Goal: Navigation & Orientation: Find specific page/section

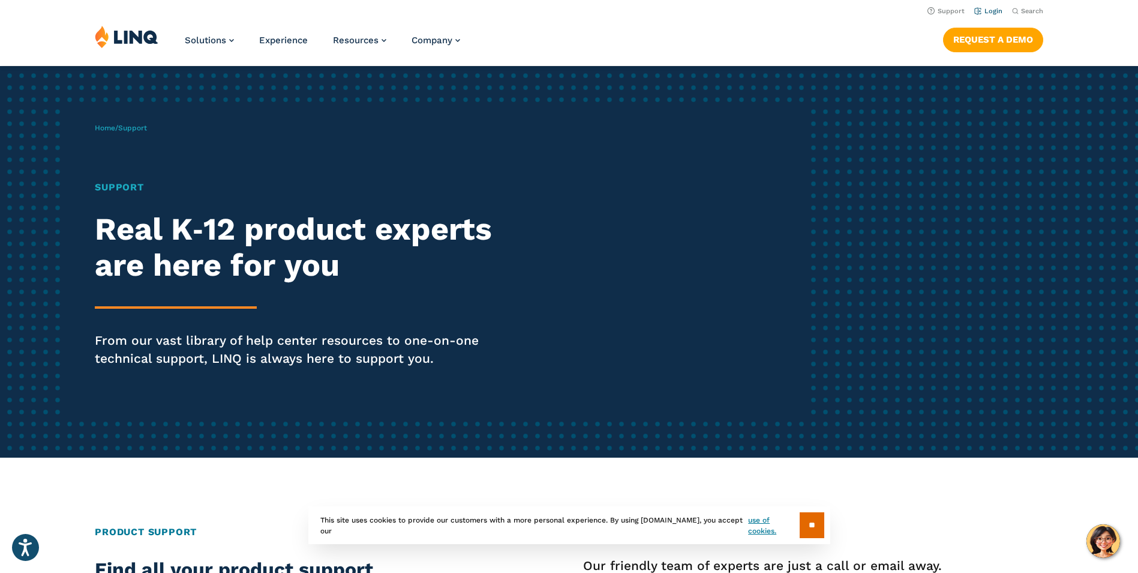
click at [999, 5] on li "Login" at bounding box center [989, 10] width 28 height 13
click at [993, 11] on link "Login" at bounding box center [989, 11] width 28 height 8
click at [1000, 7] on link "Login" at bounding box center [989, 11] width 28 height 8
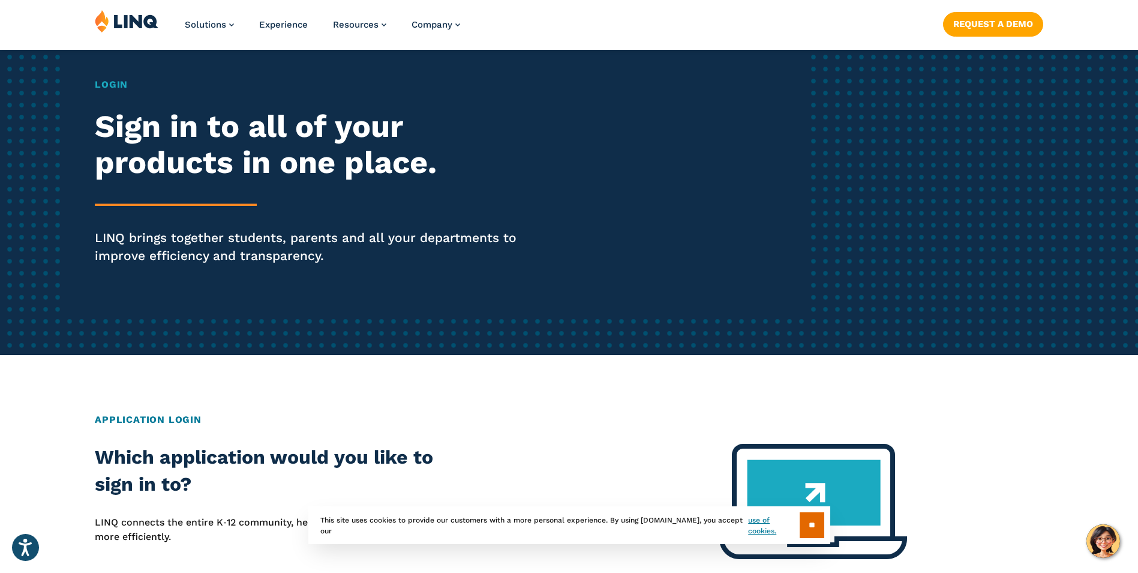
scroll to position [103, 0]
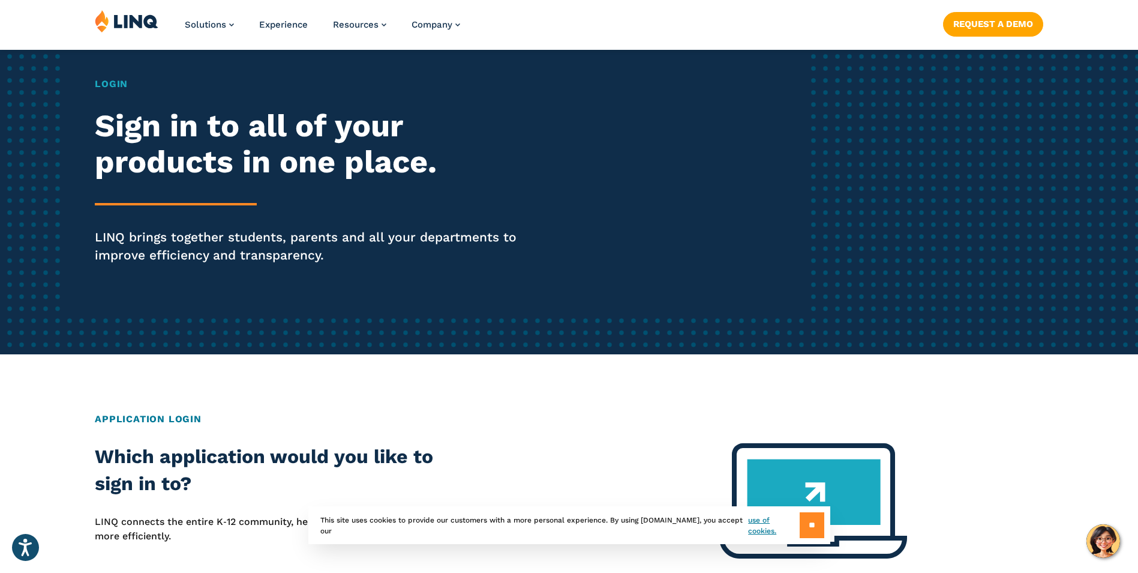
click at [817, 520] on input "**" at bounding box center [812, 525] width 25 height 26
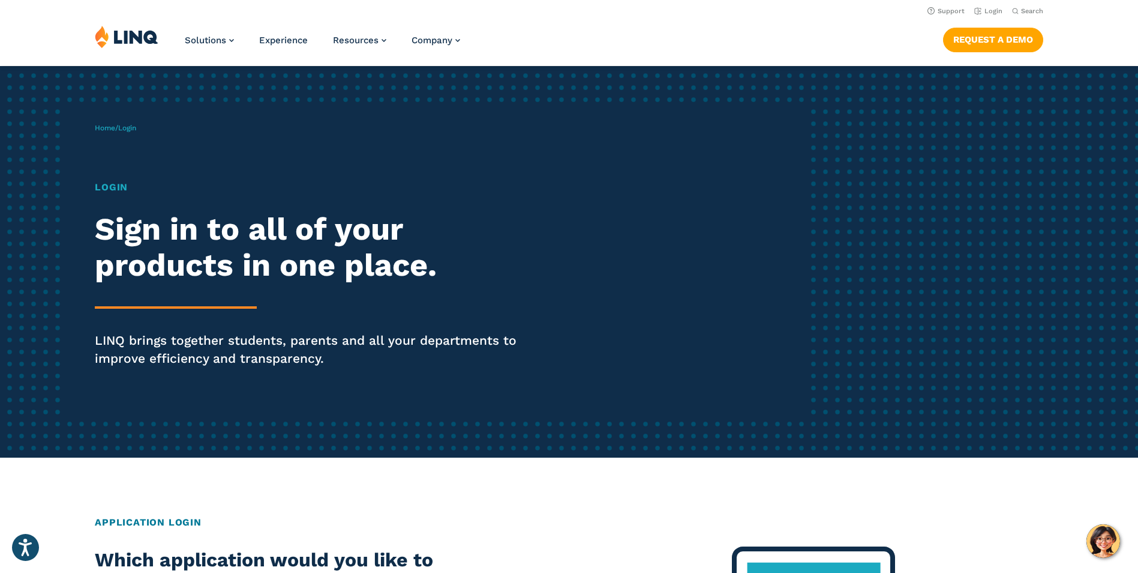
click at [238, 220] on h2 "Sign in to all of your products in one place." at bounding box center [314, 247] width 439 height 72
click at [103, 187] on h1 "Login" at bounding box center [314, 187] width 439 height 14
click at [127, 127] on span "Login" at bounding box center [127, 128] width 18 height 8
click at [263, 287] on div "Login Sign in to all of your products in one place. LINQ brings together studen…" at bounding box center [314, 290] width 439 height 221
click at [993, 8] on link "Login" at bounding box center [989, 11] width 28 height 8
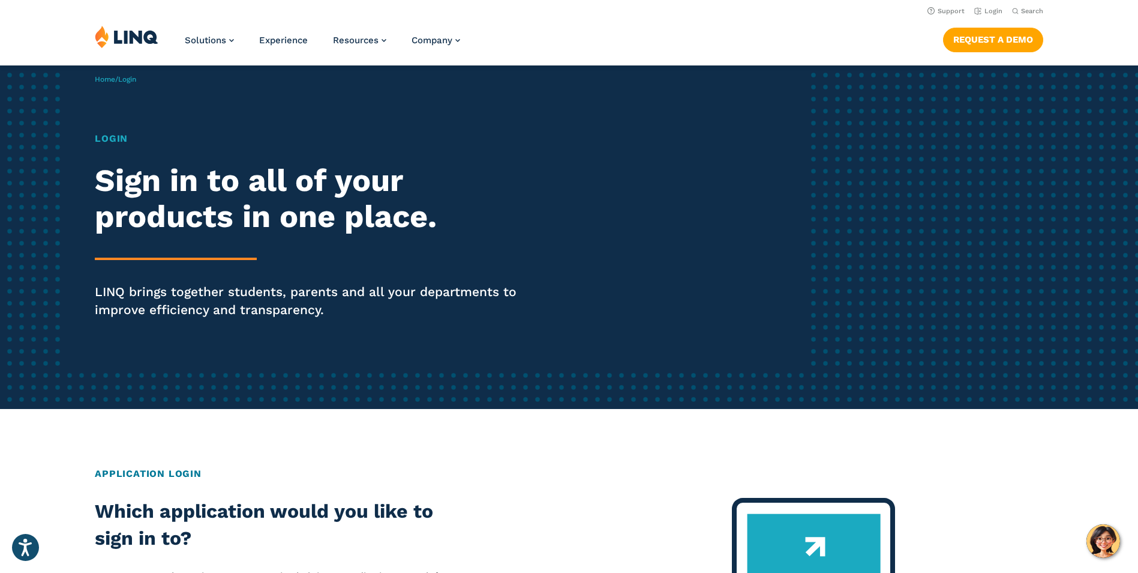
scroll to position [48, 0]
